Goal: Task Accomplishment & Management: Use online tool/utility

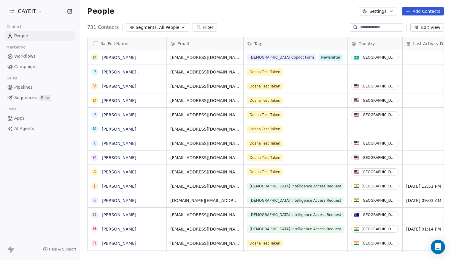
scroll to position [224, 367]
click at [30, 10] on html "CAYEIT Contacts People Marketing Workflows Campaigns Sales Pipelines Sequences …" at bounding box center [225, 130] width 451 height 260
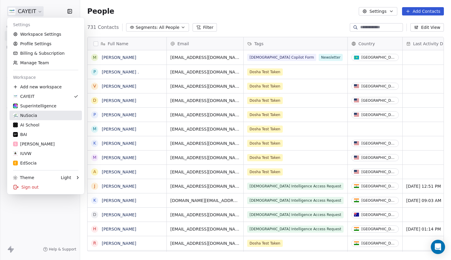
click at [34, 113] on div "NuSocia" at bounding box center [25, 115] width 24 height 6
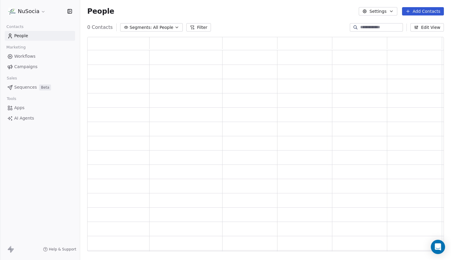
scroll to position [210, 352]
click at [171, 28] on span "All People" at bounding box center [167, 27] width 20 height 6
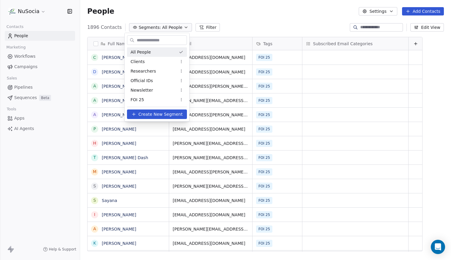
scroll to position [224, 367]
click at [231, 16] on html "NuSocia Contacts People Marketing Workflows Campaigns Sales Pipelines Sequences…" at bounding box center [225, 130] width 451 height 260
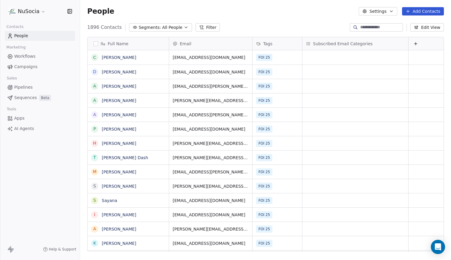
click at [170, 29] on span "All People" at bounding box center [172, 27] width 20 height 6
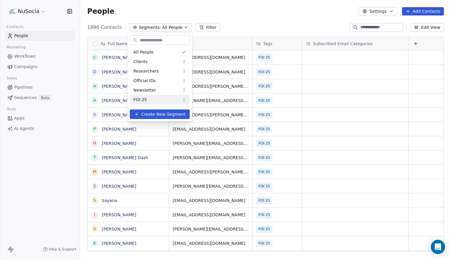
drag, startPoint x: 160, startPoint y: 97, endPoint x: 157, endPoint y: 101, distance: 4.3
click at [160, 97] on div "FOI 25" at bounding box center [160, 100] width 60 height 10
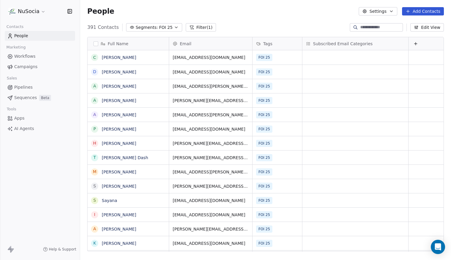
click at [162, 28] on span "FOI 25" at bounding box center [165, 27] width 13 height 6
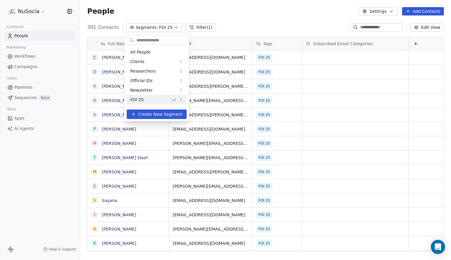
click at [244, 22] on html "NuSocia Contacts People Marketing Workflows Campaigns Sales Pipelines Sequences…" at bounding box center [225, 130] width 451 height 260
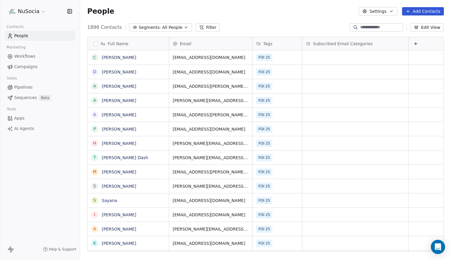
scroll to position [224, 367]
click at [18, 68] on span "Campaigns" at bounding box center [25, 67] width 23 height 6
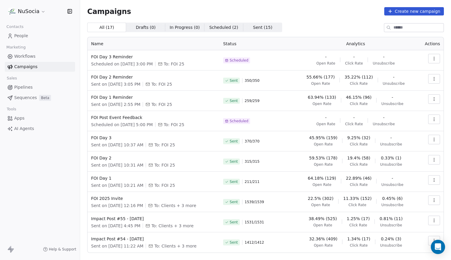
click at [295, 36] on div "All ( 17 ) All ( 17 ) Drafts ( 0 ) Drafts ( 0 ) In Progress ( 0 ) In Progress (…" at bounding box center [265, 147] width 357 height 248
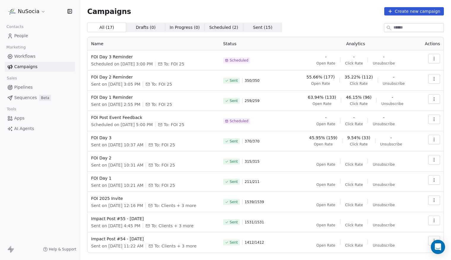
click at [318, 21] on div "Campaigns Create new campaign All ( 17 ) All ( 17 ) Drafts ( 0 ) Drafts ( 0 ) I…" at bounding box center [265, 138] width 357 height 263
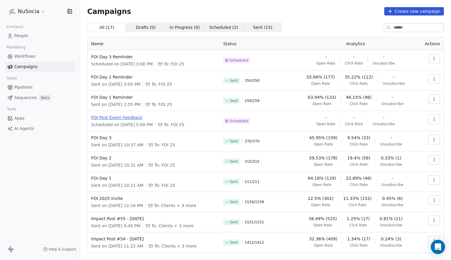
click at [127, 118] on span "FOI Post Event Feedback" at bounding box center [153, 117] width 125 height 6
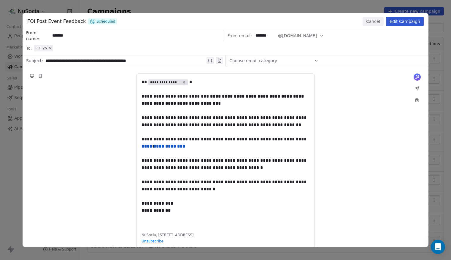
click at [381, 24] on button "Cancel" at bounding box center [373, 22] width 21 height 10
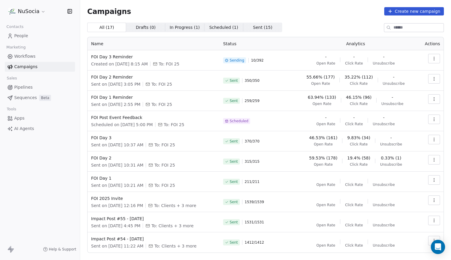
click at [233, 12] on div "Campaigns Create new campaign" at bounding box center [265, 11] width 357 height 8
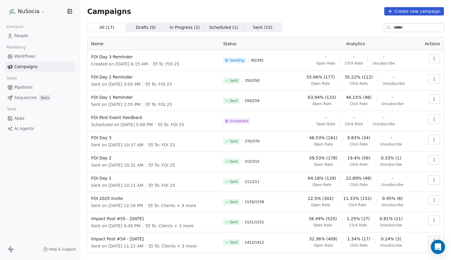
click at [295, 26] on div "All ( 17 ) All ( 17 ) Drafts ( 0 ) Drafts ( 0 ) In Progress ( 1 ) In Progress (…" at bounding box center [265, 28] width 357 height 10
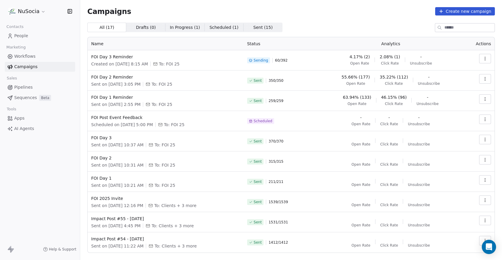
click at [297, 20] on div "Campaigns Create new campaign All ( 17 ) All ( 17 ) Drafts ( 0 ) Drafts ( 0 ) I…" at bounding box center [290, 138] width 407 height 263
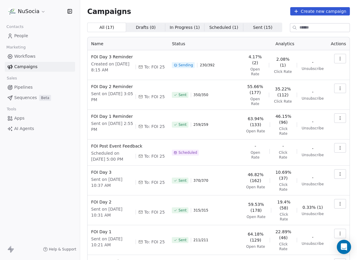
click at [47, 37] on link "People" at bounding box center [40, 36] width 70 height 10
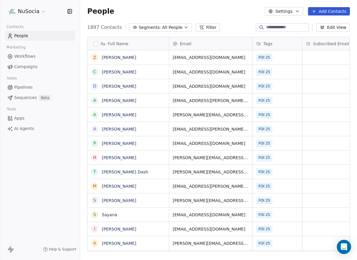
scroll to position [224, 273]
click at [176, 26] on span "All People" at bounding box center [172, 27] width 20 height 6
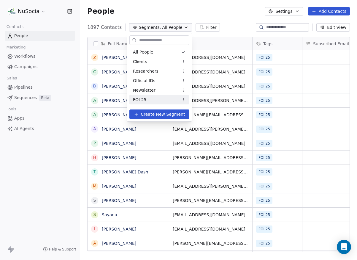
click at [155, 96] on div "FOI 25" at bounding box center [159, 100] width 60 height 10
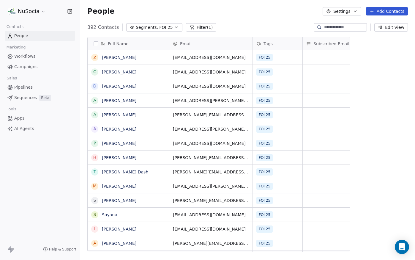
scroll to position [224, 330]
